Goal: Entertainment & Leisure: Consume media (video, audio)

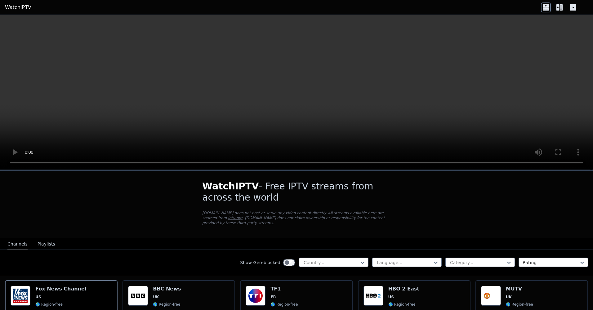
click at [342, 96] on video at bounding box center [296, 92] width 593 height 155
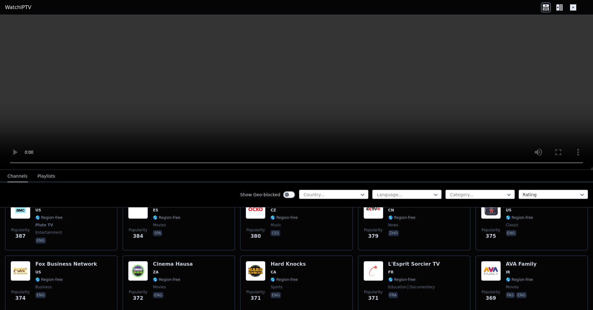
scroll to position [2605, 0]
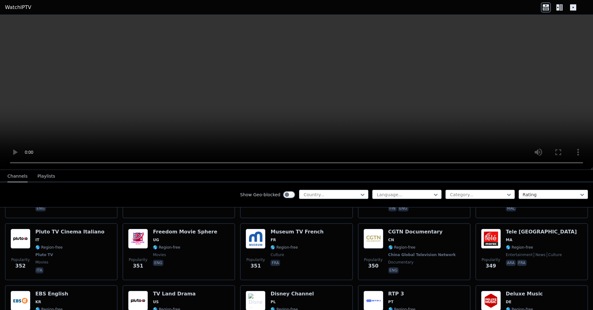
click at [294, 291] on div "Disney Channel PL 🌎 Region-free kids eng pol" at bounding box center [291, 314] width 43 height 46
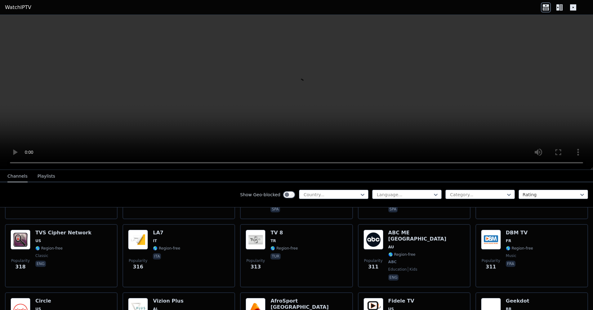
scroll to position [2915, 0]
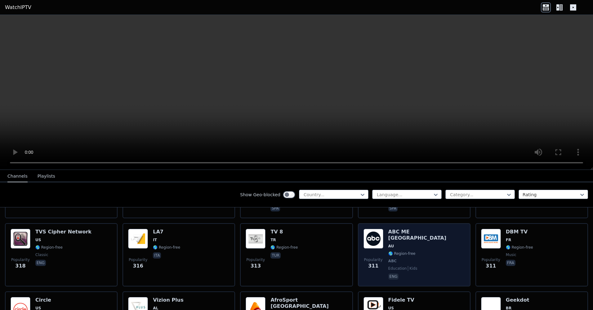
click at [391, 273] on p "eng" at bounding box center [393, 276] width 11 height 6
click at [402, 251] on span "🌎 Region-free" at bounding box center [401, 253] width 27 height 5
drag, startPoint x: 402, startPoint y: 224, endPoint x: 393, endPoint y: 221, distance: 8.5
click at [393, 229] on div "ABC ME Sydney AU 🌎 Region-free ABC education kids eng" at bounding box center [426, 255] width 77 height 52
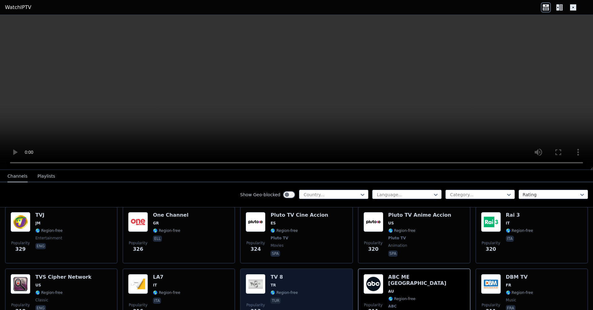
scroll to position [2853, 0]
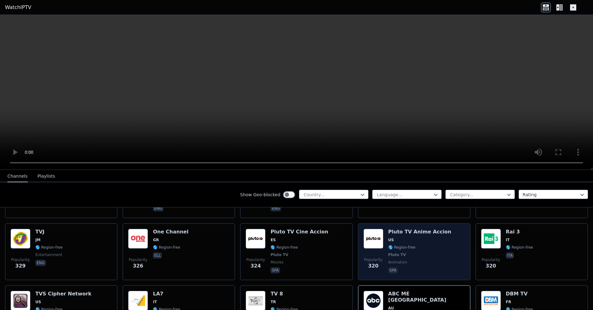
click at [380, 229] on div "Popularity 320" at bounding box center [373, 252] width 20 height 46
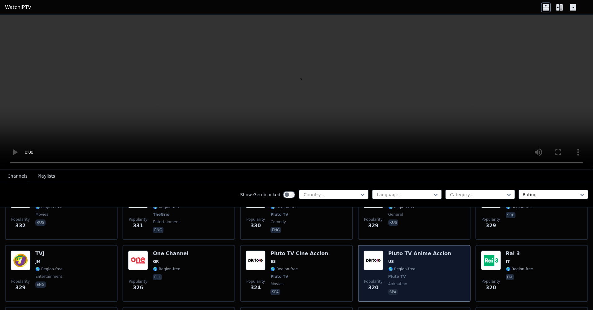
scroll to position [2822, 0]
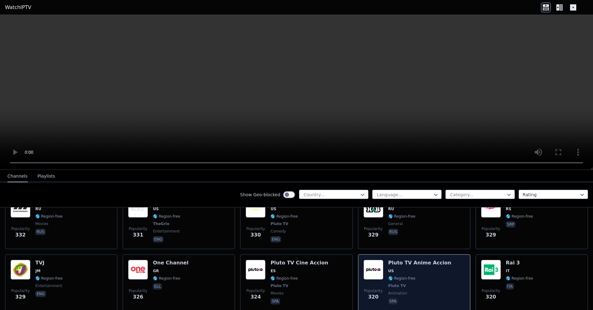
drag, startPoint x: 423, startPoint y: 262, endPoint x: 417, endPoint y: 263, distance: 5.3
click at [417, 283] on span "Pluto TV" at bounding box center [419, 285] width 63 height 5
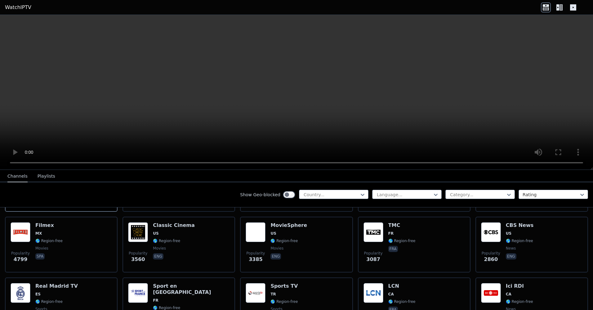
scroll to position [186, 0]
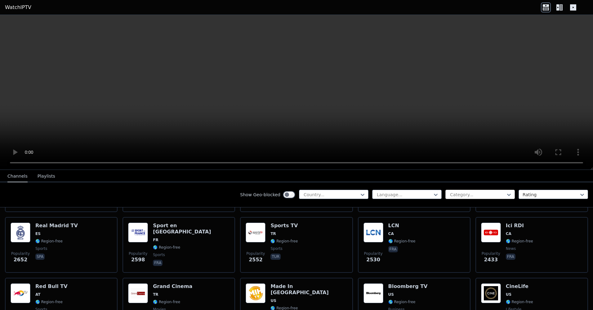
click at [499, 193] on div at bounding box center [477, 195] width 56 height 6
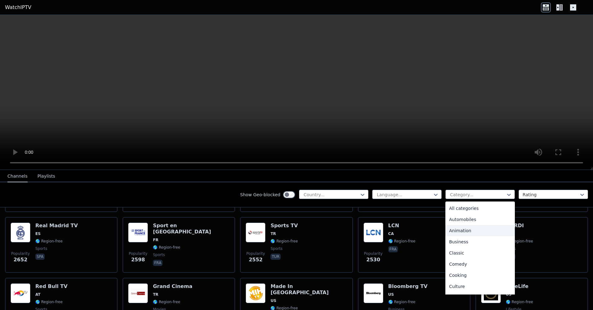
click at [481, 231] on div "Animation" at bounding box center [479, 230] width 69 height 11
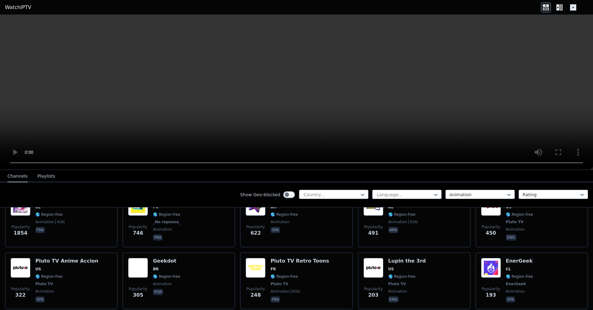
scroll to position [93, 0]
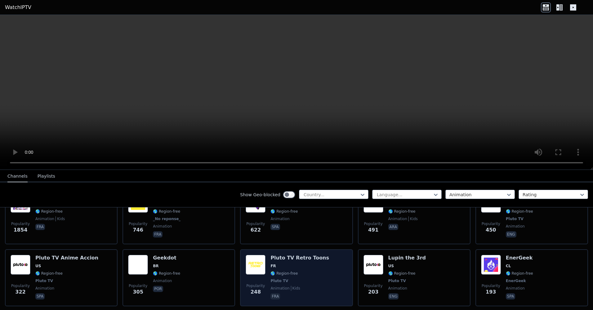
click at [251, 257] on img at bounding box center [256, 265] width 20 height 20
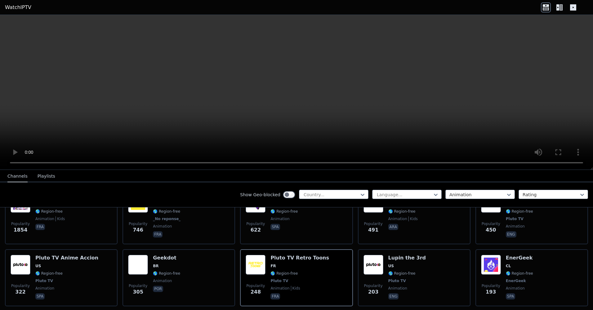
click at [548, 10] on icon at bounding box center [546, 7] width 10 height 10
click at [558, 9] on icon at bounding box center [557, 7] width 3 height 6
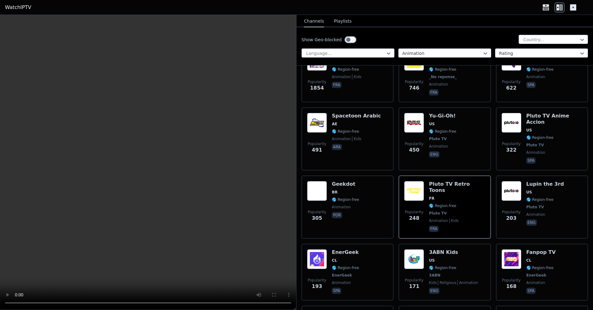
click at [549, 9] on icon at bounding box center [546, 7] width 10 height 10
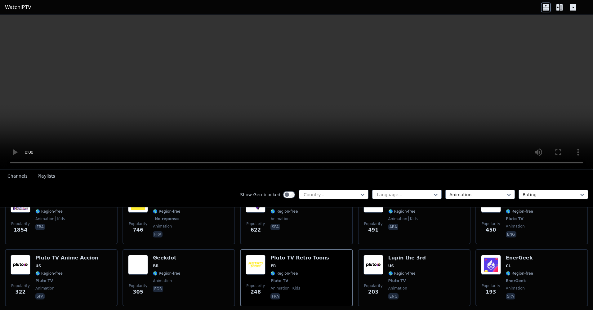
click at [570, 8] on icon at bounding box center [573, 7] width 10 height 10
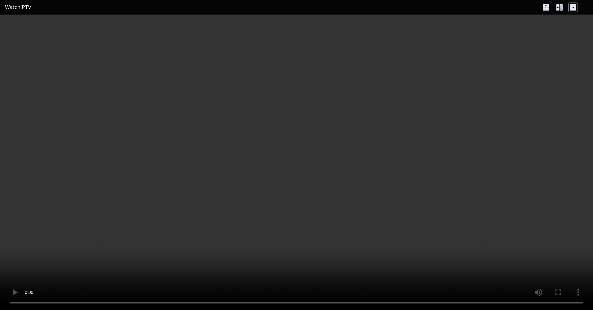
click at [542, 6] on icon at bounding box center [546, 7] width 10 height 10
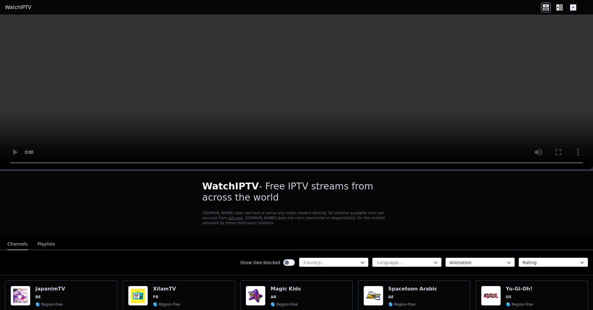
click at [372, 77] on video at bounding box center [296, 92] width 593 height 155
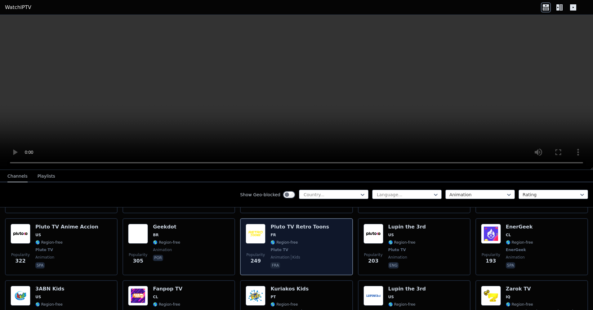
scroll to position [31, 0]
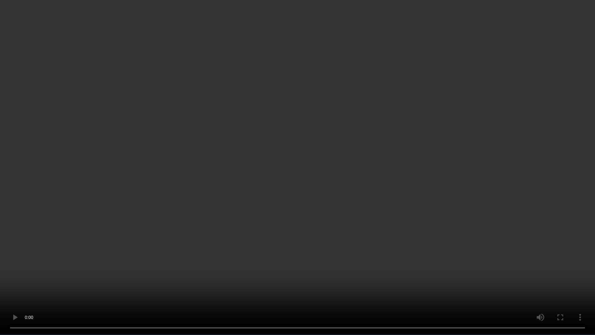
click at [470, 267] on video at bounding box center [297, 167] width 595 height 335
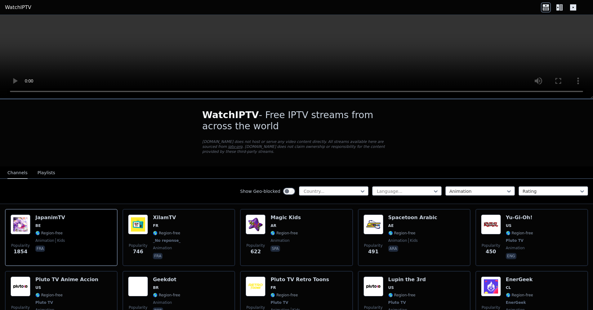
click at [549, 9] on icon at bounding box center [546, 7] width 10 height 10
click at [560, 9] on icon at bounding box center [559, 7] width 10 height 10
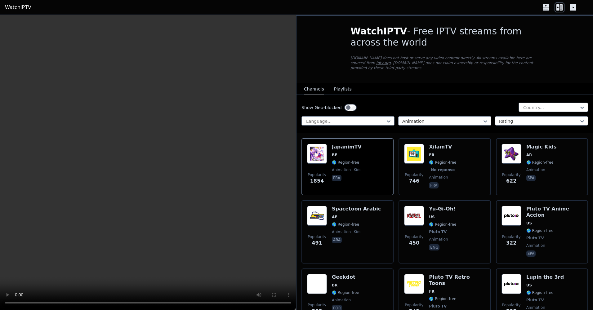
click at [570, 9] on icon at bounding box center [573, 7] width 6 height 6
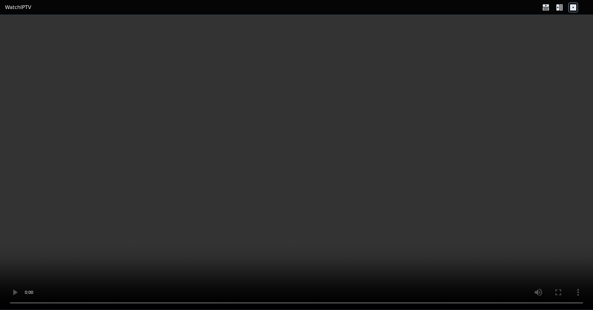
click at [95, 205] on video at bounding box center [296, 162] width 593 height 295
click at [544, 8] on icon at bounding box center [546, 7] width 10 height 10
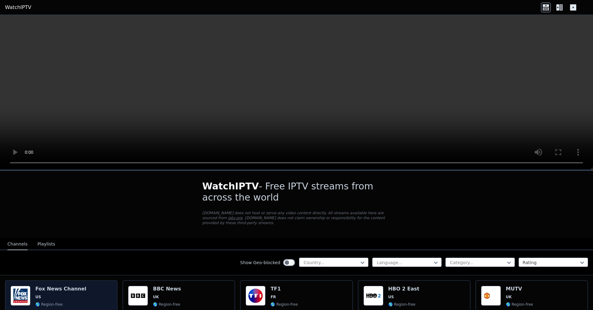
click at [51, 287] on h6 "Fox News Channel" at bounding box center [60, 289] width 51 height 6
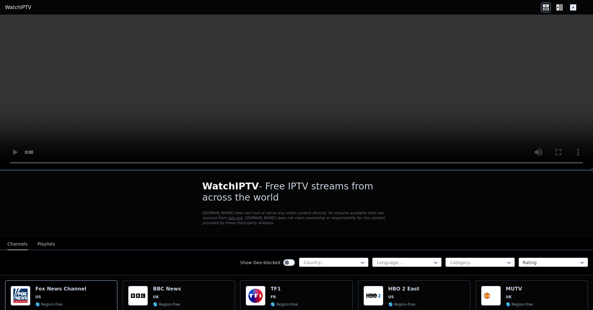
click at [502, 84] on video at bounding box center [296, 92] width 593 height 155
